Goal: Contribute content

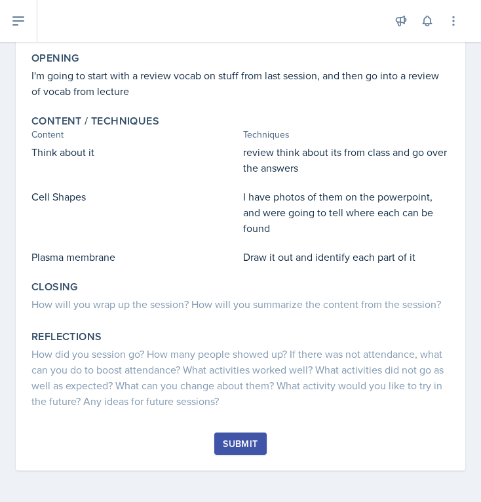
scroll to position [248, 0]
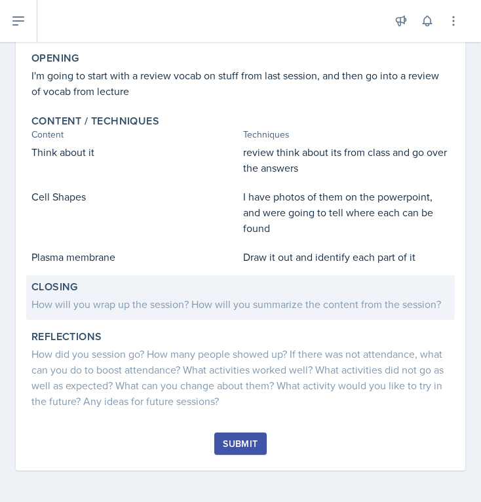
click at [101, 297] on div "How will you wrap up the session? How will you summarize the content from the s…" at bounding box center [240, 304] width 418 height 16
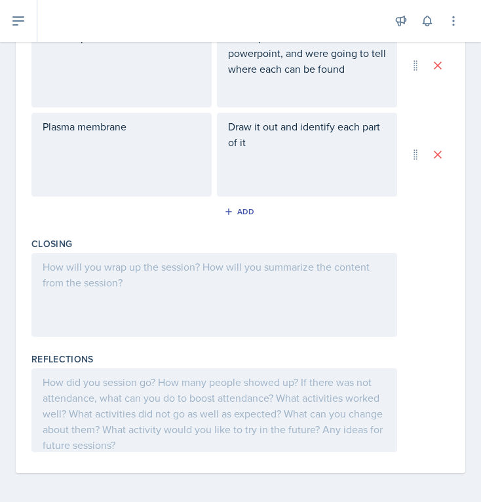
scroll to position [582, 0]
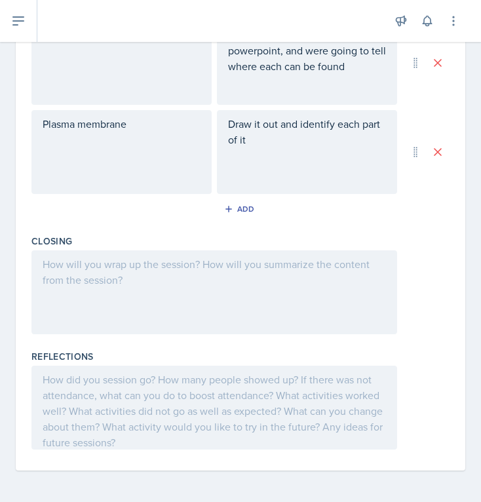
click at [101, 297] on div at bounding box center [214, 293] width 366 height 84
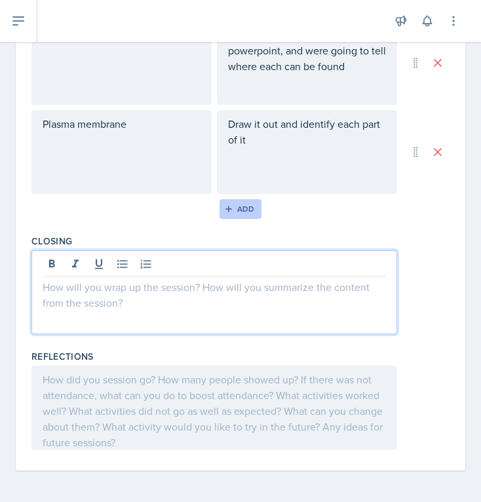
click at [239, 211] on div "Add" at bounding box center [241, 209] width 28 height 10
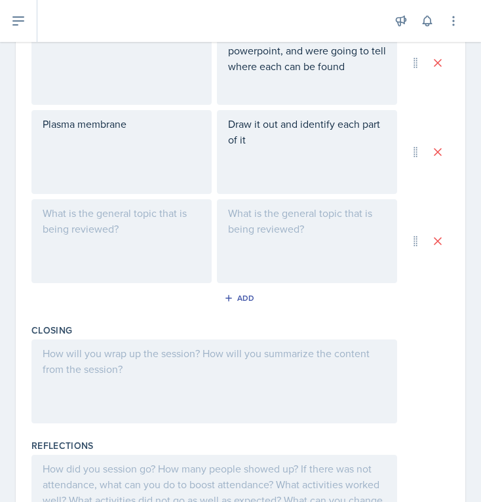
click at [123, 247] on div at bounding box center [121, 241] width 180 height 84
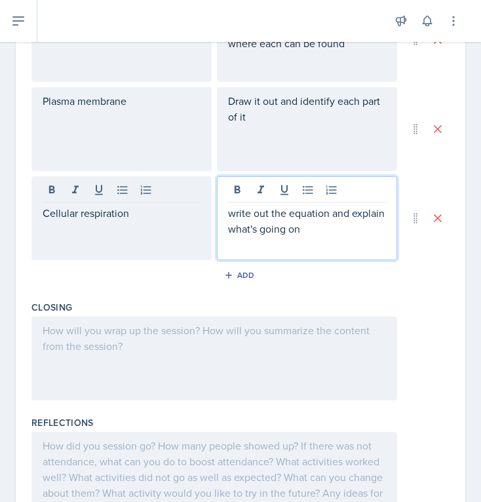
click at [130, 350] on div at bounding box center [214, 359] width 366 height 84
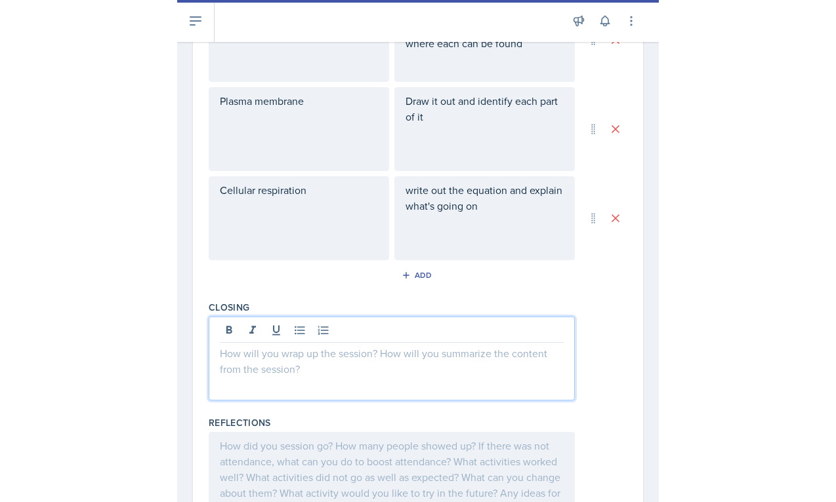
scroll to position [628, 0]
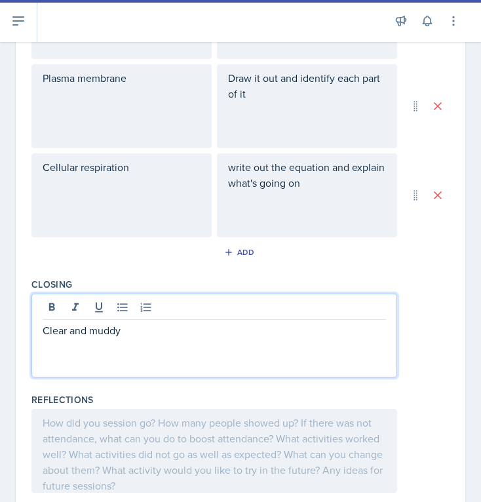
click at [407, 341] on div "Clear and muddy" at bounding box center [240, 336] width 418 height 84
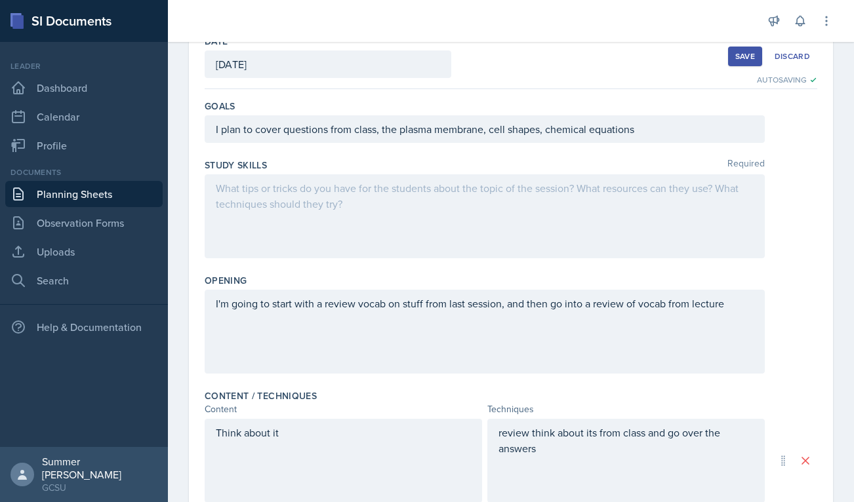
scroll to position [0, 0]
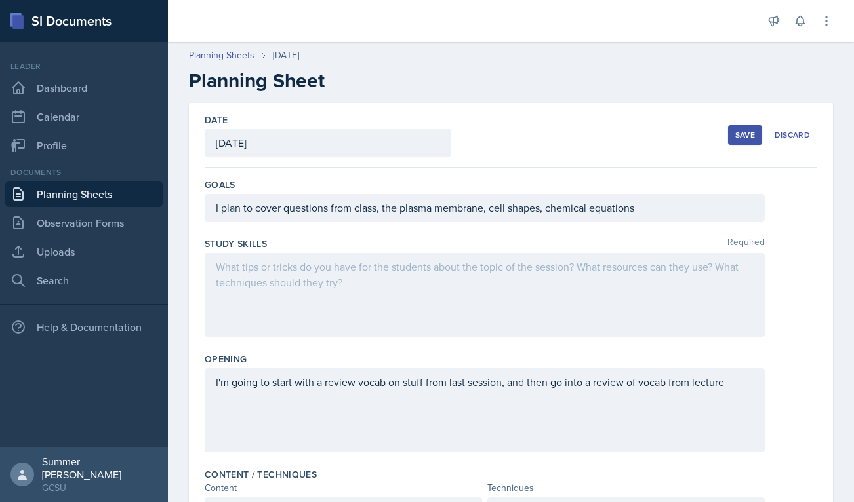
click at [326, 279] on div at bounding box center [485, 295] width 560 height 84
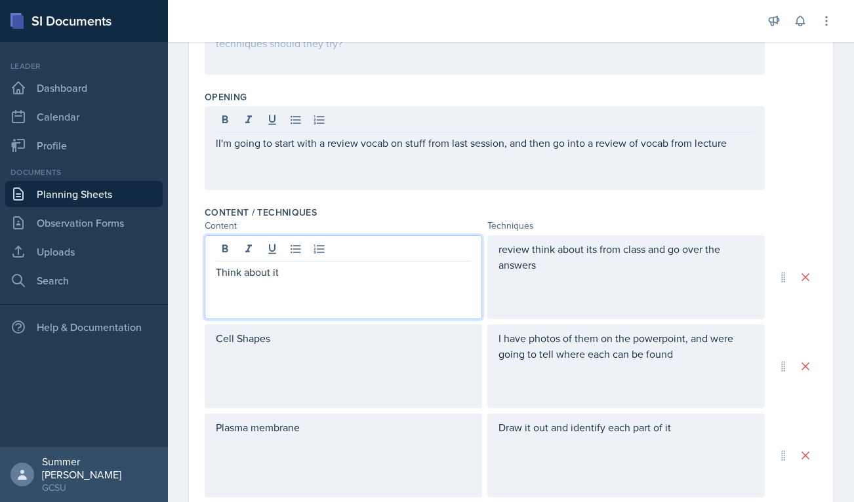
scroll to position [107, 0]
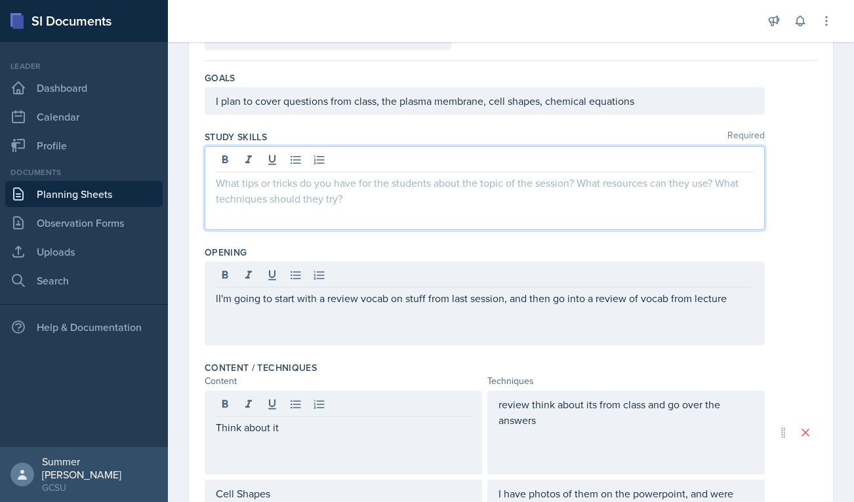
click at [298, 188] on p at bounding box center [485, 183] width 538 height 16
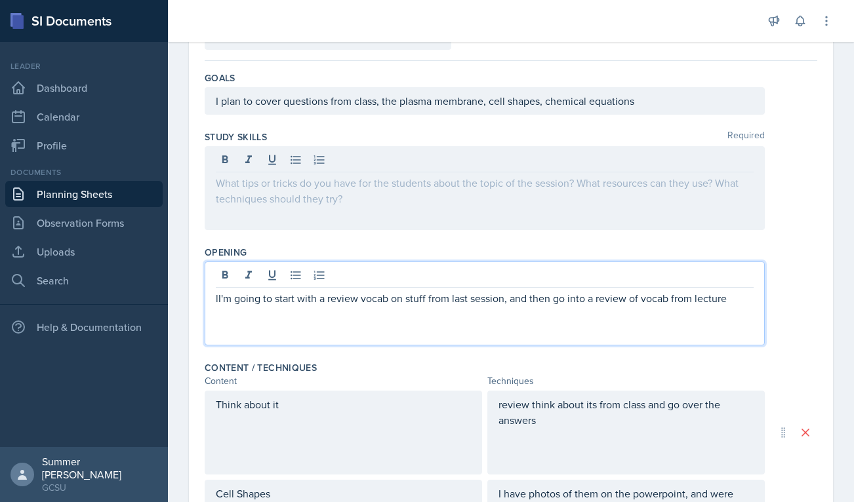
click at [278, 199] on div at bounding box center [485, 188] width 560 height 84
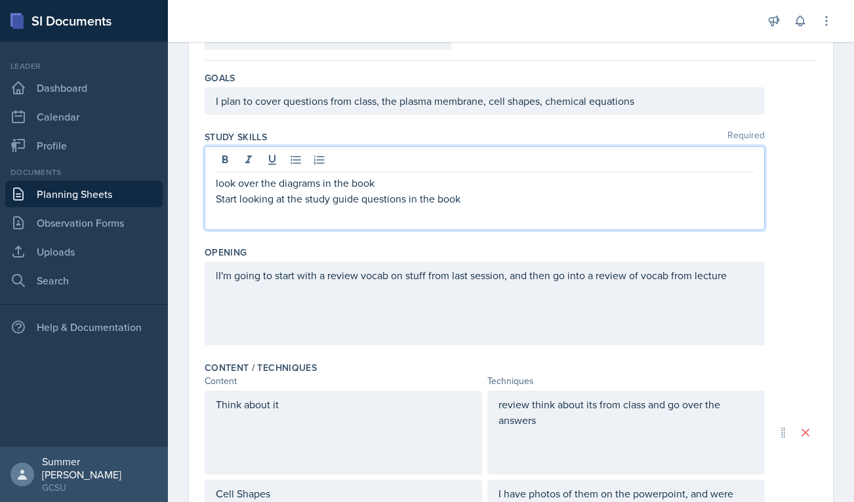
click at [341, 379] on div "Content" at bounding box center [343, 382] width 277 height 14
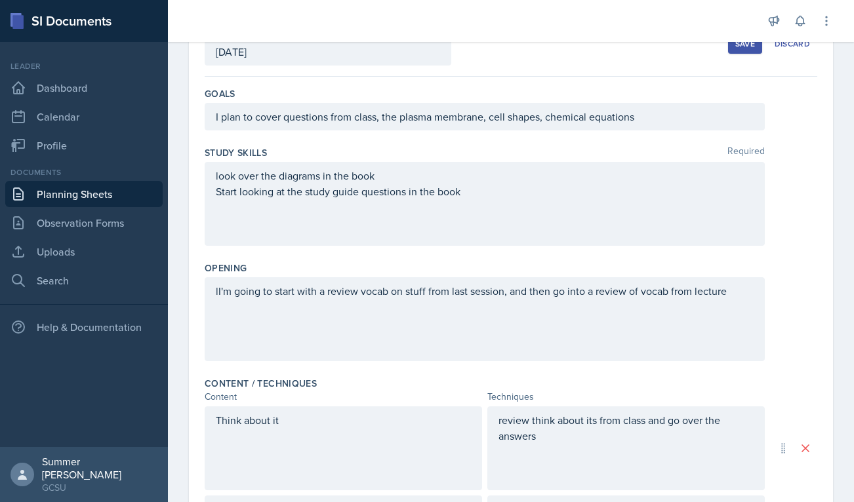
scroll to position [0, 0]
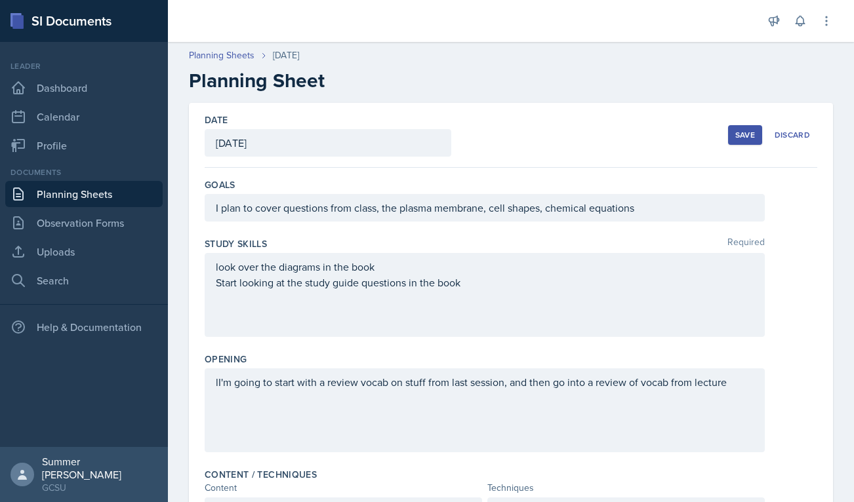
click at [753, 134] on div "Save" at bounding box center [745, 135] width 20 height 10
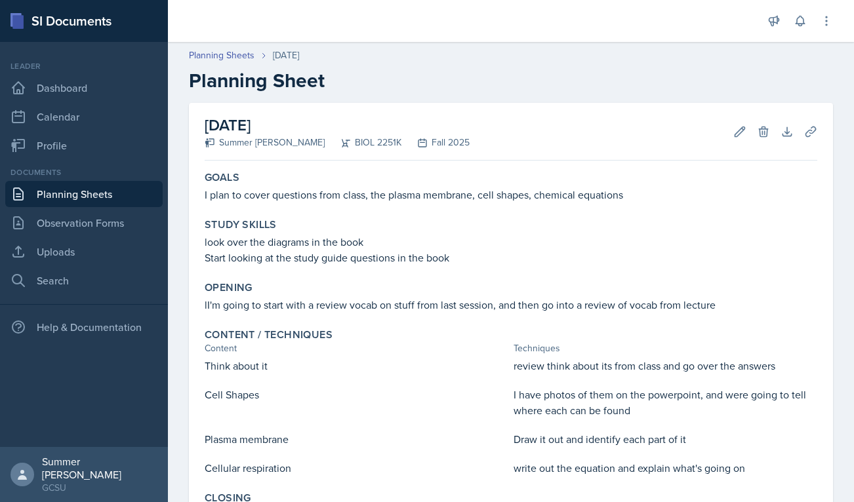
scroll to position [193, 0]
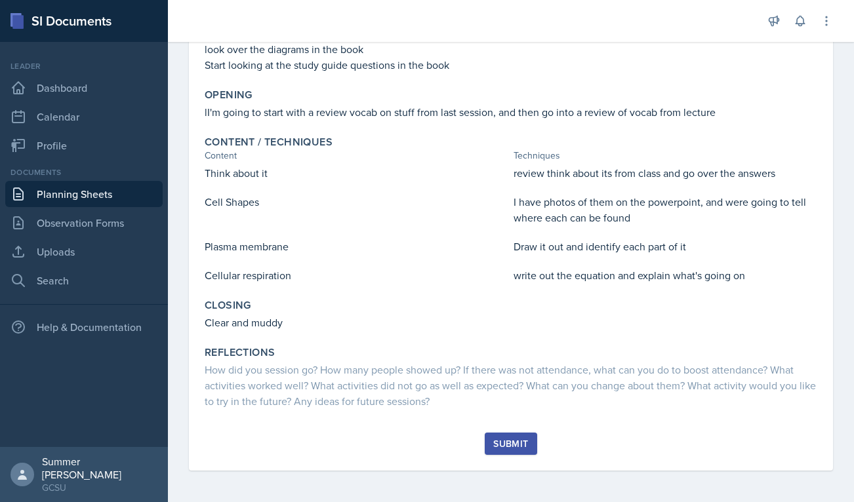
click at [508, 442] on div "Submit" at bounding box center [510, 444] width 35 height 10
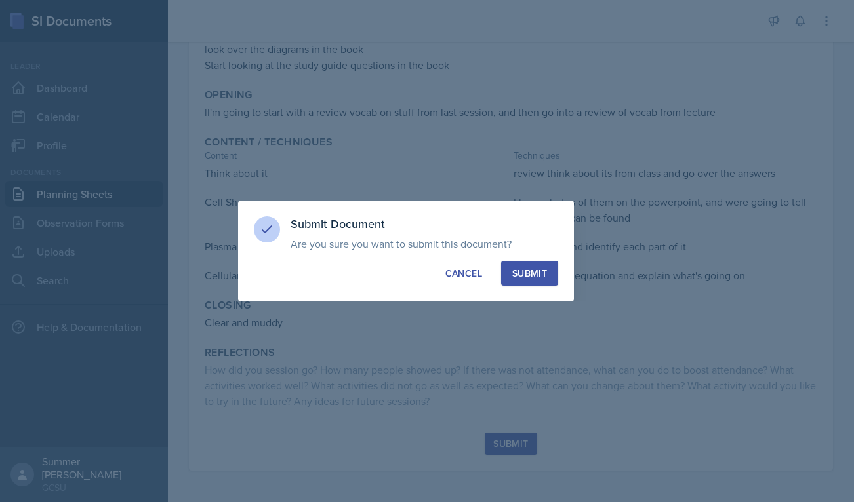
click at [525, 268] on div "Submit" at bounding box center [529, 273] width 35 height 13
